Goal: Task Accomplishment & Management: Complete application form

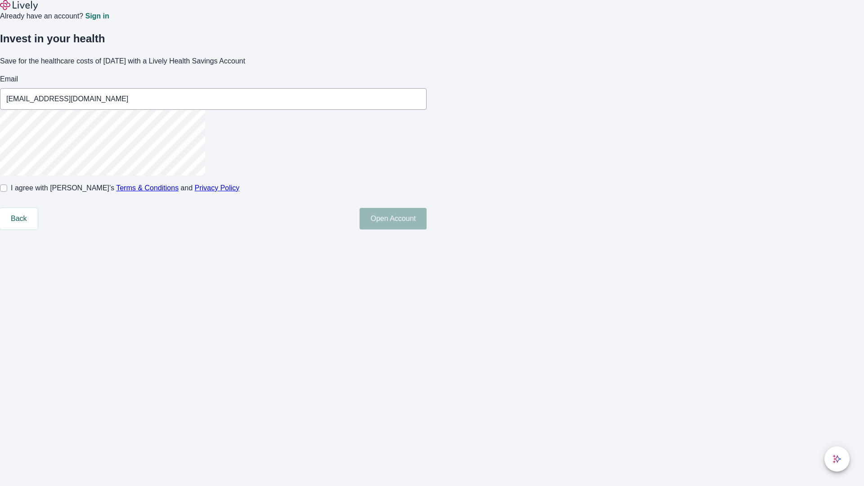
click at [7, 192] on input "I agree with Lively’s Terms & Conditions and Privacy Policy" at bounding box center [3, 187] width 7 height 7
checkbox input "true"
click at [427, 229] on button "Open Account" at bounding box center [393, 219] width 67 height 22
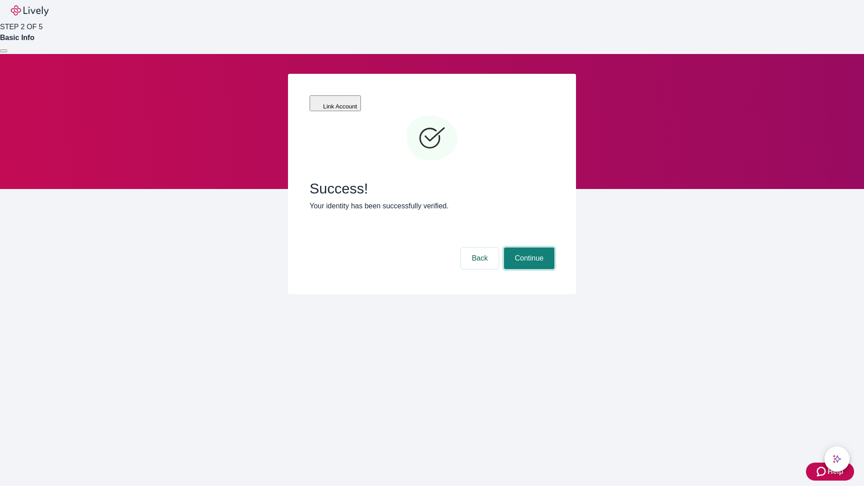
click at [528, 247] on button "Continue" at bounding box center [529, 258] width 50 height 22
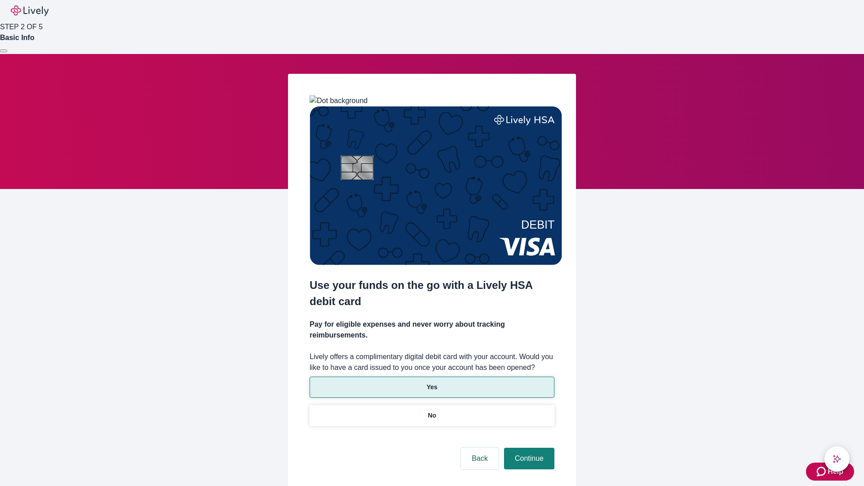
click at [432, 382] on p "Yes" at bounding box center [432, 386] width 11 height 9
click at [528, 448] on button "Continue" at bounding box center [529, 459] width 50 height 22
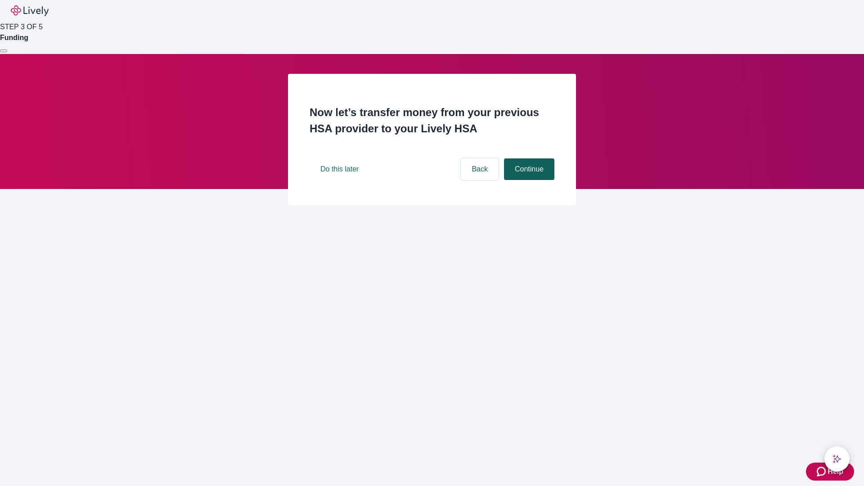
click at [528, 180] on button "Continue" at bounding box center [529, 169] width 50 height 22
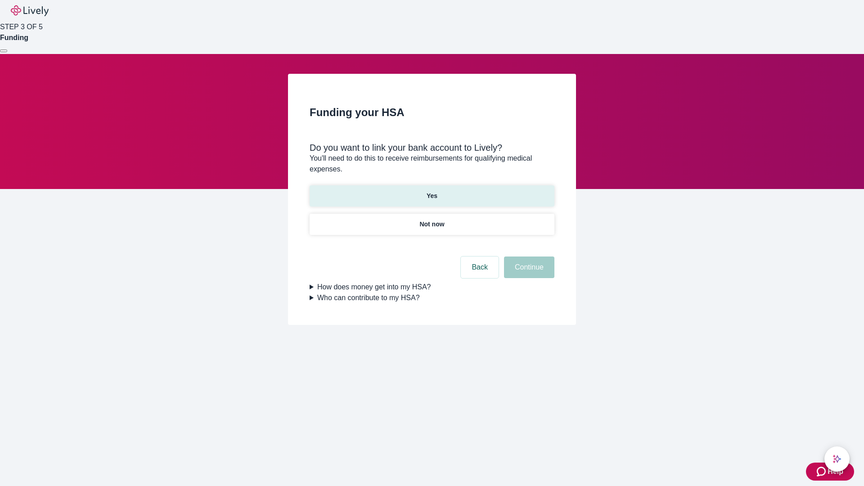
click at [432, 191] on p "Yes" at bounding box center [432, 195] width 11 height 9
click at [528, 256] on button "Continue" at bounding box center [529, 267] width 50 height 22
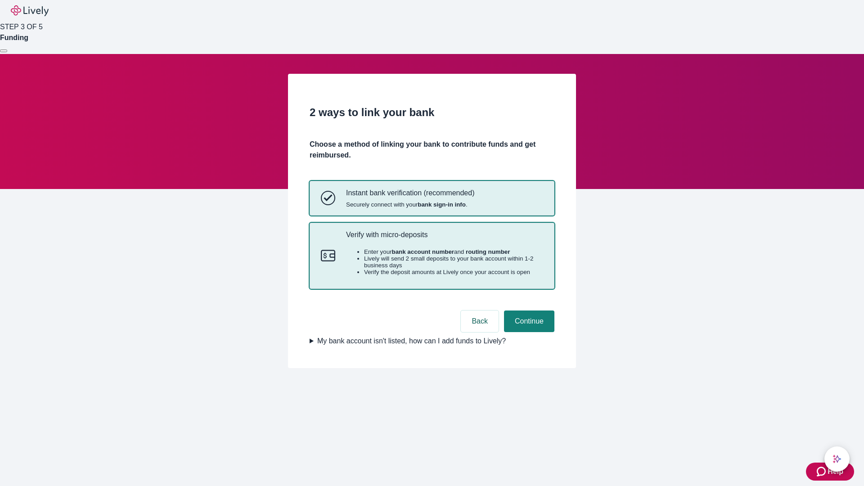
click at [444, 239] on p "Verify with micro-deposits" at bounding box center [444, 234] width 197 height 9
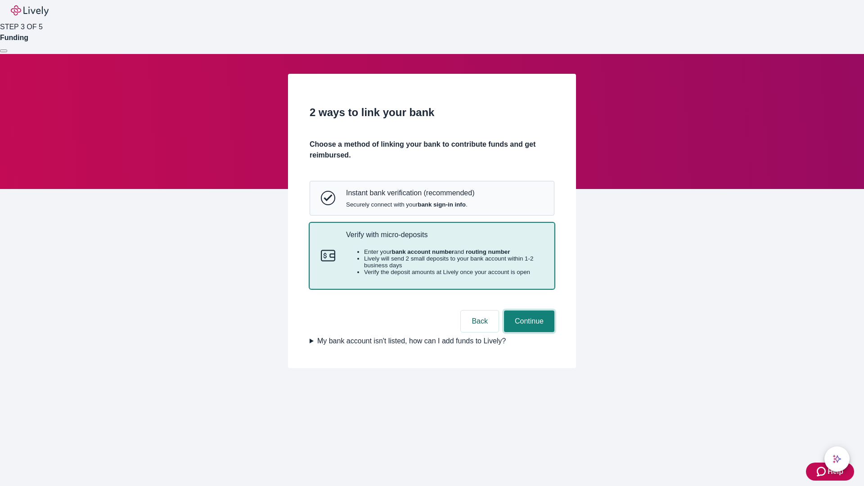
click at [528, 332] on button "Continue" at bounding box center [529, 321] width 50 height 22
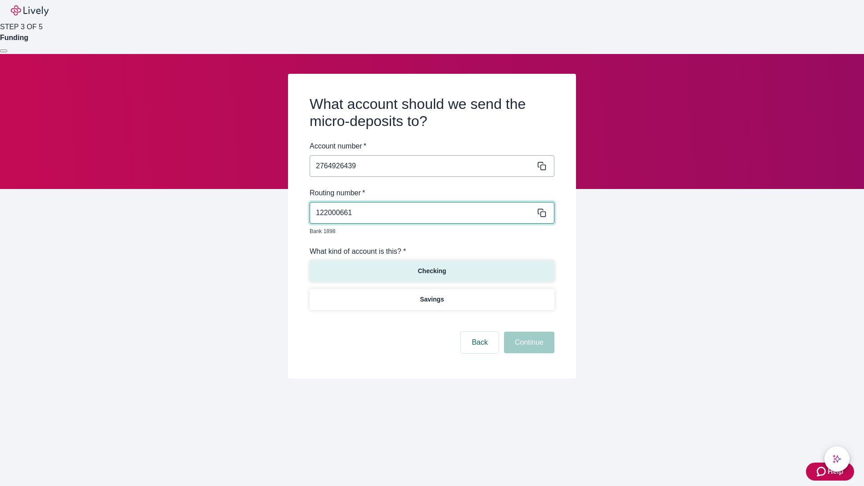
type input "122000661"
click at [432, 266] on p "Checking" at bounding box center [432, 270] width 28 height 9
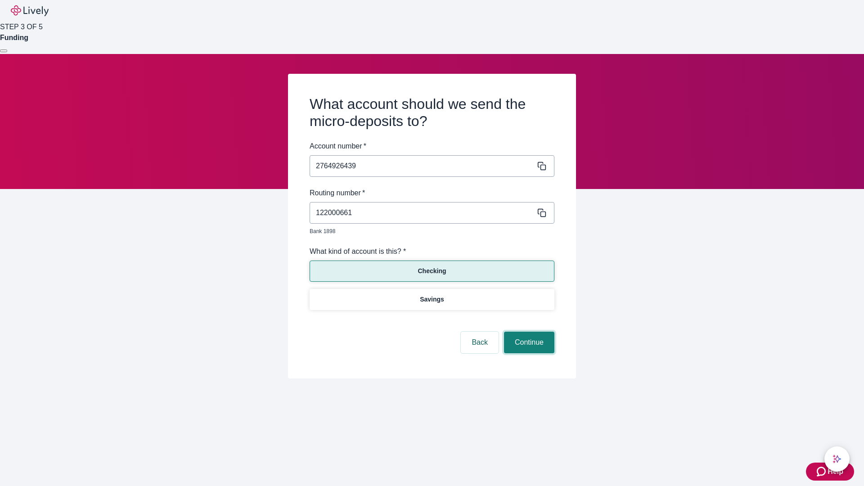
click at [528, 332] on button "Continue" at bounding box center [529, 343] width 50 height 22
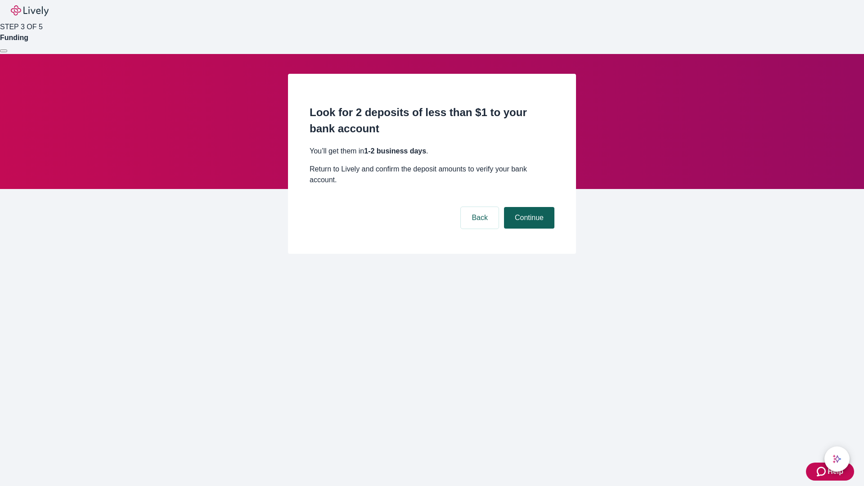
click at [528, 207] on button "Continue" at bounding box center [529, 218] width 50 height 22
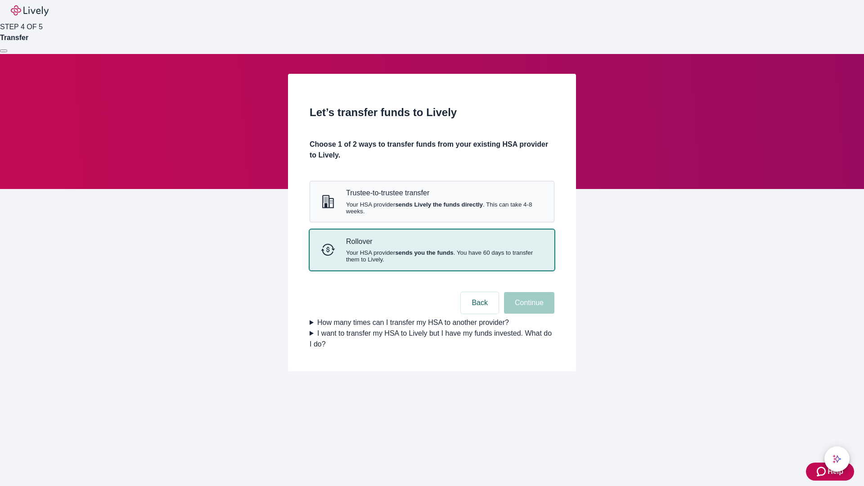
click at [432, 256] on strong "sends you the funds" at bounding box center [424, 252] width 58 height 7
click at [528, 314] on button "Continue" at bounding box center [529, 303] width 50 height 22
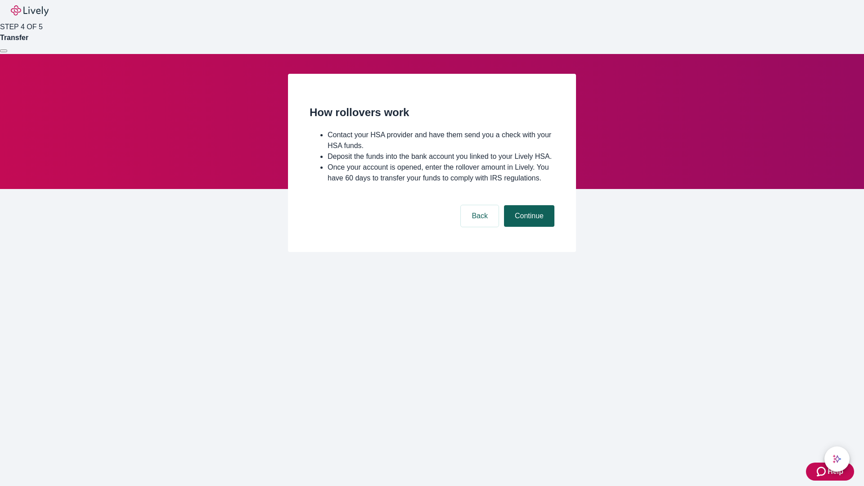
click at [528, 227] on button "Continue" at bounding box center [529, 216] width 50 height 22
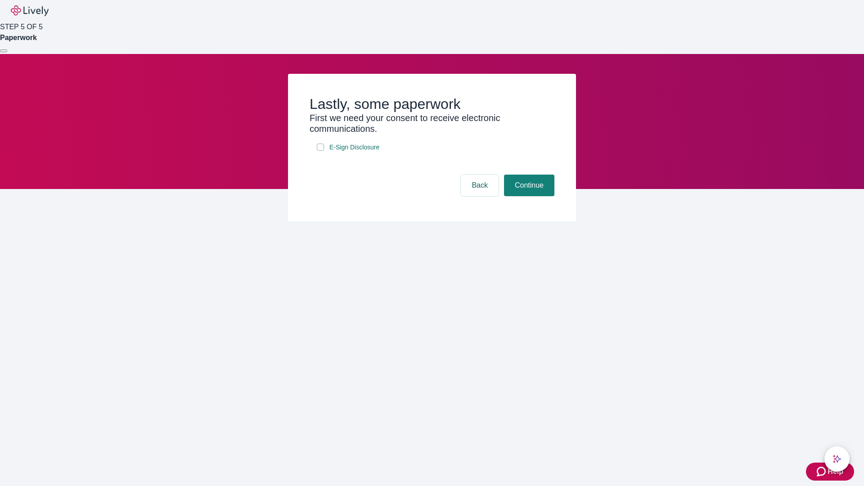
click at [320, 151] on input "E-Sign Disclosure" at bounding box center [320, 147] width 7 height 7
checkbox input "true"
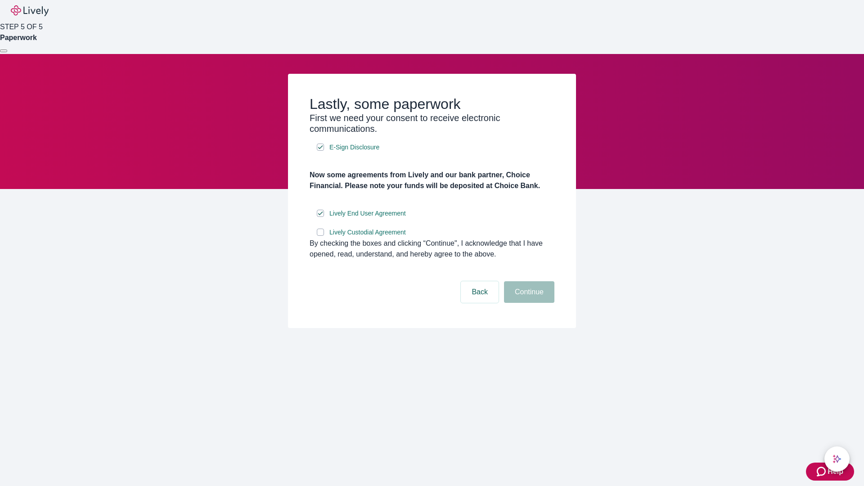
click at [320, 236] on input "Lively Custodial Agreement" at bounding box center [320, 232] width 7 height 7
checkbox input "true"
click at [528, 303] on button "Continue" at bounding box center [529, 292] width 50 height 22
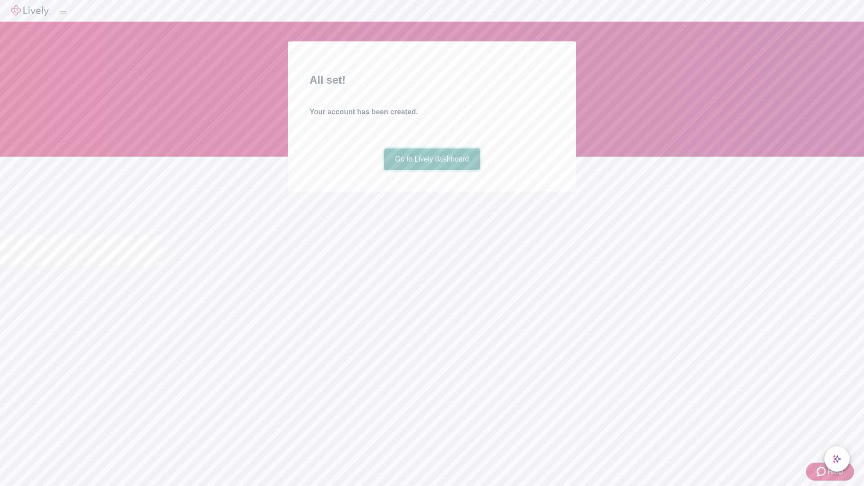
click at [432, 170] on link "Go to Lively dashboard" at bounding box center [432, 159] width 96 height 22
